Goal: Book appointment/travel/reservation

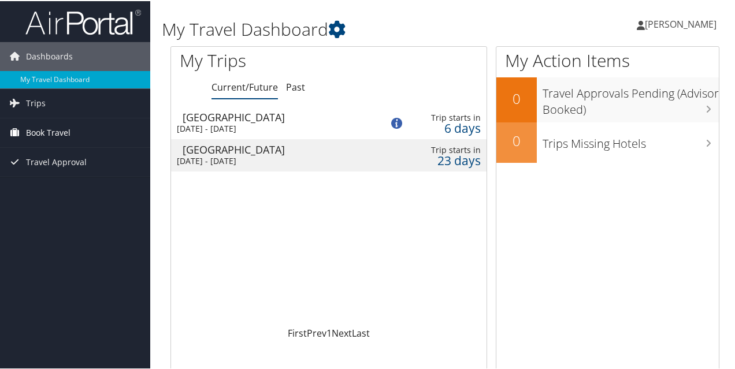
click at [65, 127] on span "Book Travel" at bounding box center [48, 131] width 44 height 29
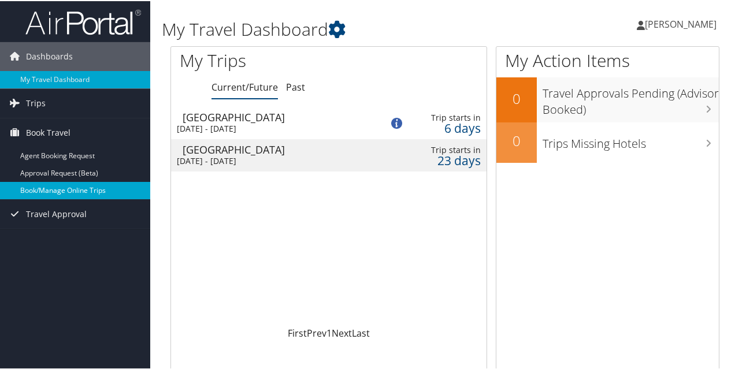
click at [75, 192] on link "Book/Manage Online Trips" at bounding box center [75, 189] width 150 height 17
click at [69, 189] on link "Book/Manage Online Trips" at bounding box center [75, 189] width 150 height 17
